Goal: Task Accomplishment & Management: Manage account settings

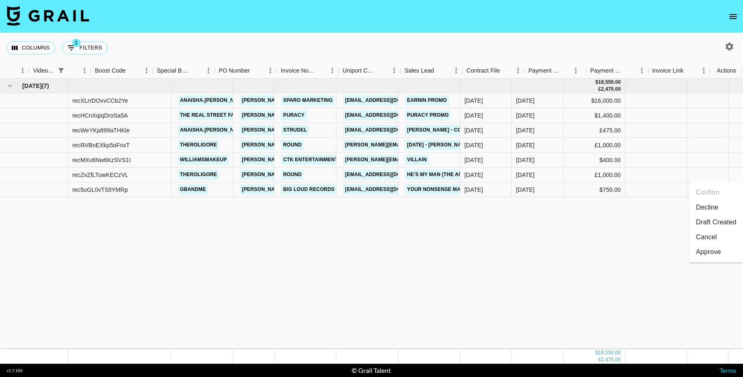
scroll to position [0, 886]
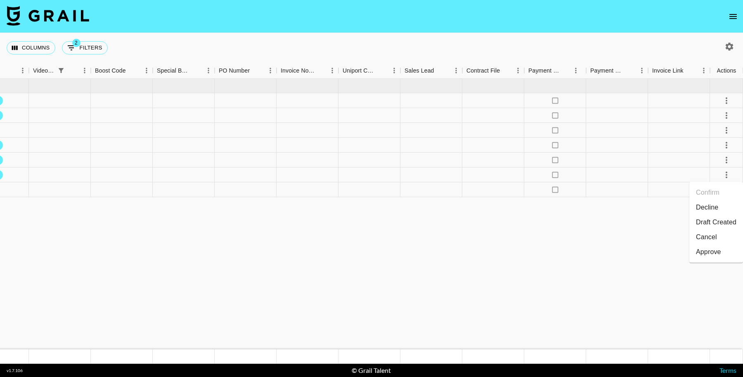
click at [726, 189] on icon "select merge strategy" at bounding box center [727, 190] width 2 height 7
click at [714, 216] on li "Decline" at bounding box center [717, 222] width 54 height 15
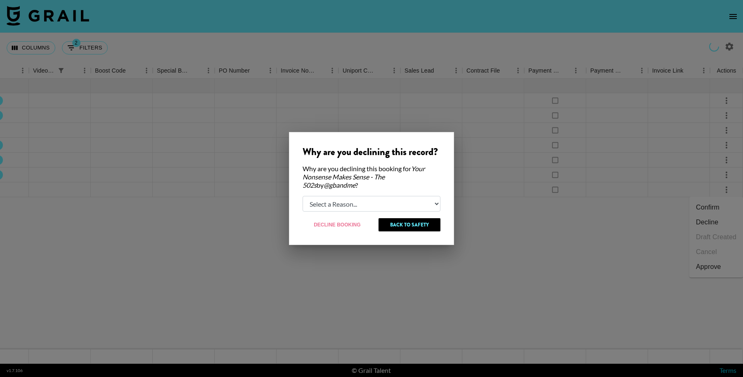
click at [360, 207] on select "Select a Reason... Relogging this deal due to a data issue The [PERSON_NAME] ca…" at bounding box center [372, 204] width 138 height 16
select select "creator_decline"
click at [303, 196] on select "Select a Reason... Relogging this deal due to a data issue The [PERSON_NAME] ca…" at bounding box center [372, 204] width 138 height 16
click at [344, 227] on button "Decline Booking" at bounding box center [338, 224] width 70 height 13
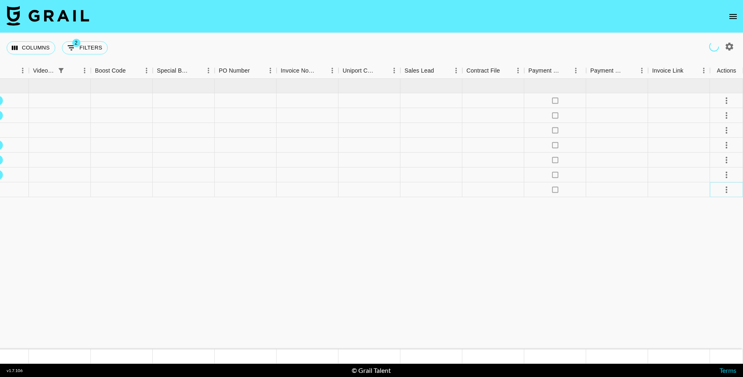
click at [722, 190] on icon "select merge strategy" at bounding box center [727, 190] width 10 height 10
click at [727, 190] on icon "select merge strategy" at bounding box center [727, 190] width 2 height 7
click at [704, 253] on li "Cancel" at bounding box center [717, 252] width 54 height 15
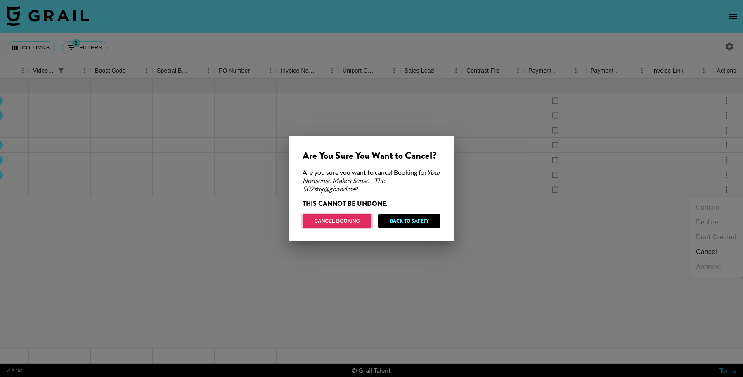
click at [361, 220] on button "Cancel Booking" at bounding box center [337, 221] width 69 height 13
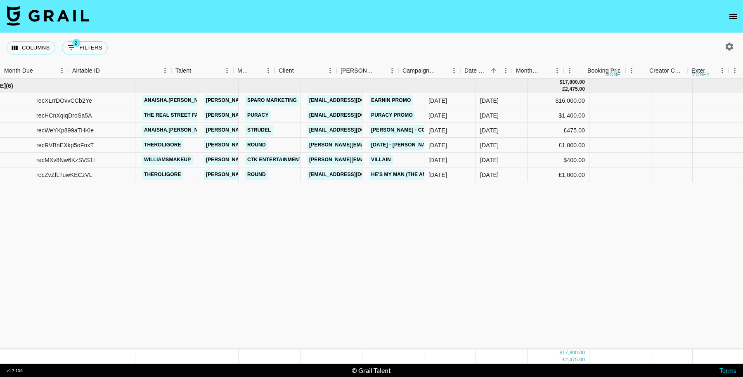
scroll to position [0, 0]
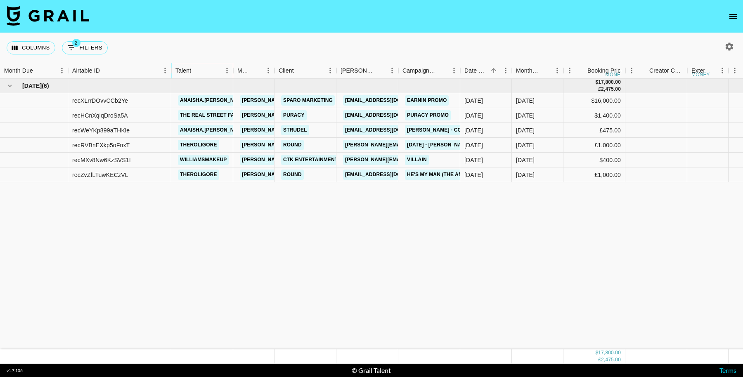
click at [198, 72] on icon "Sort" at bounding box center [196, 70] width 7 height 7
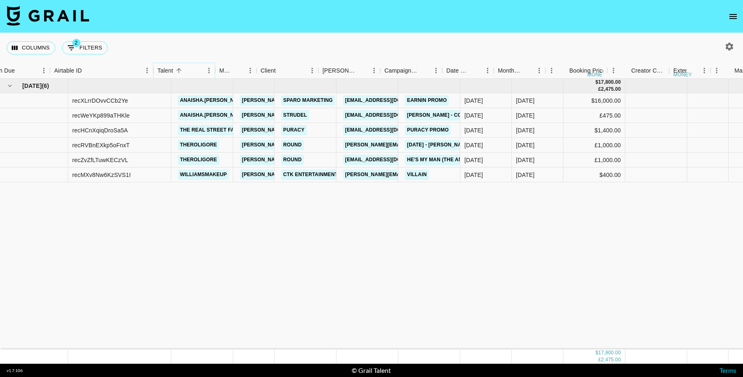
scroll to position [0, 275]
